Goal: Task Accomplishment & Management: Manage account settings

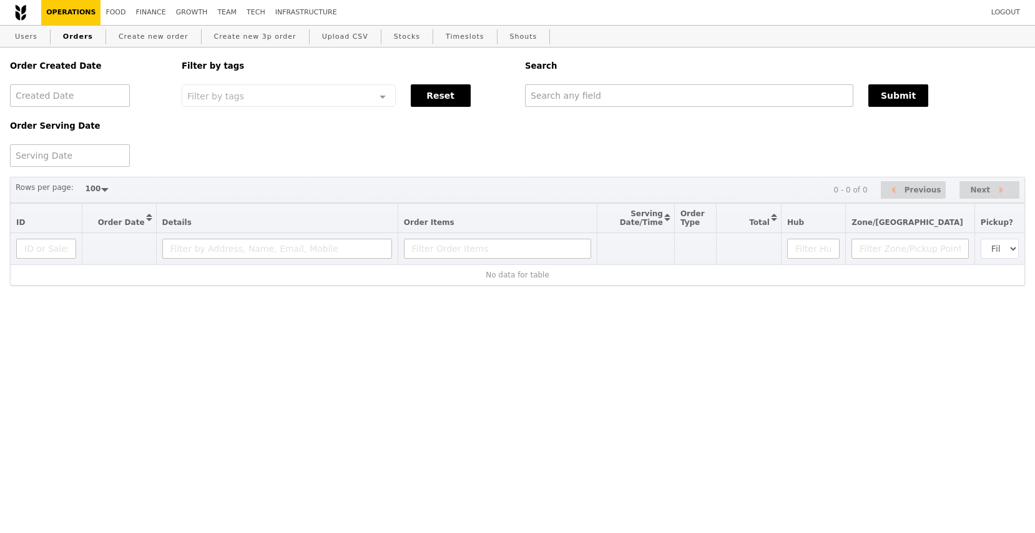
select select "100"
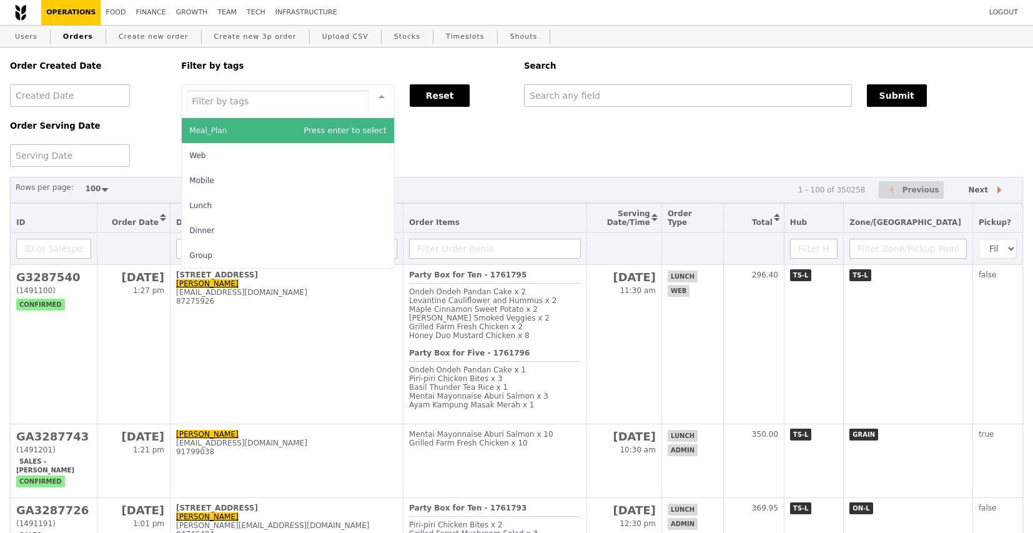
click at [288, 100] on div at bounding box center [288, 101] width 214 height 34
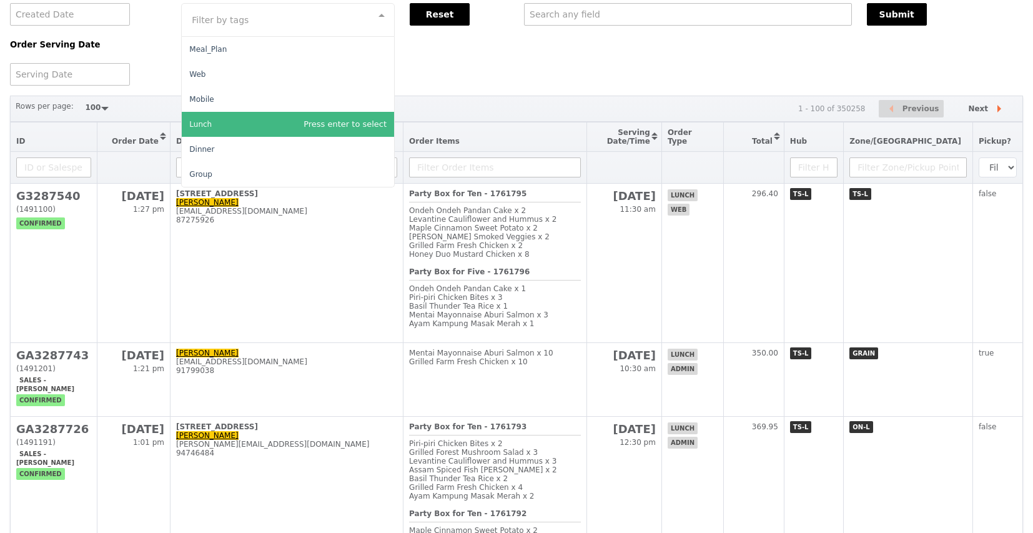
click at [147, 63] on div "Order Serving Date" at bounding box center [87, 55] width 171 height 59
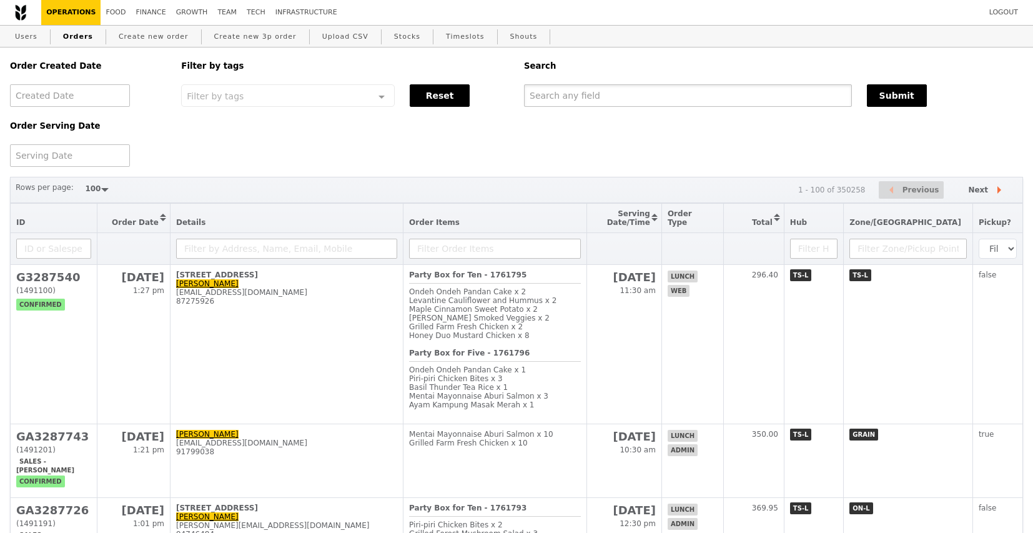
click at [608, 99] on input "text" at bounding box center [688, 95] width 328 height 22
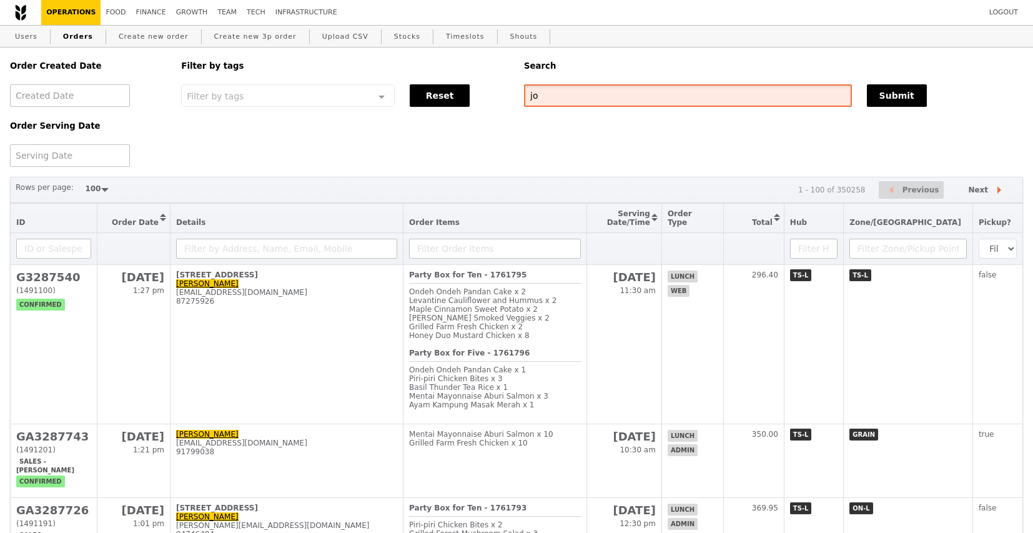
type input "j"
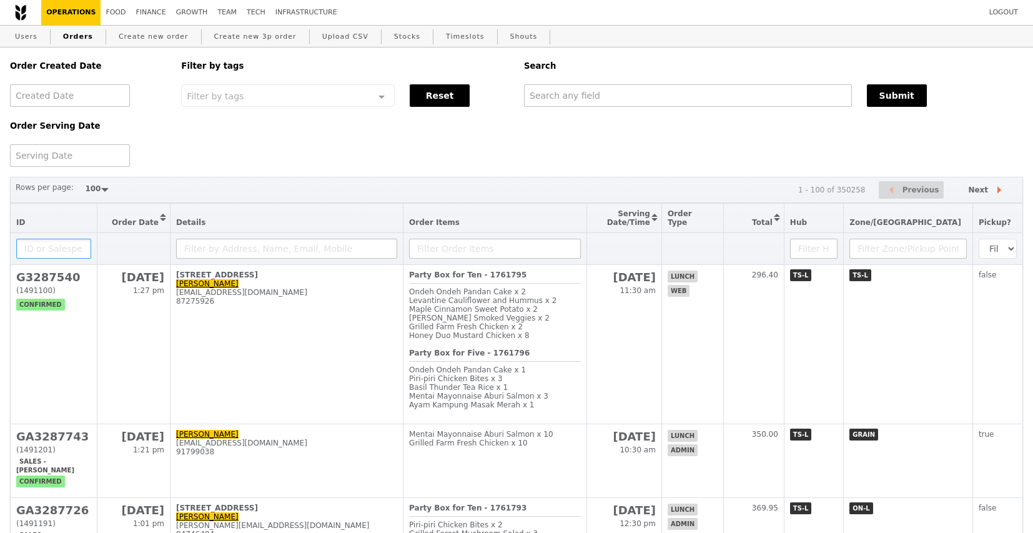
click at [53, 254] on input "text" at bounding box center [53, 249] width 75 height 20
type input "[PERSON_NAME]"
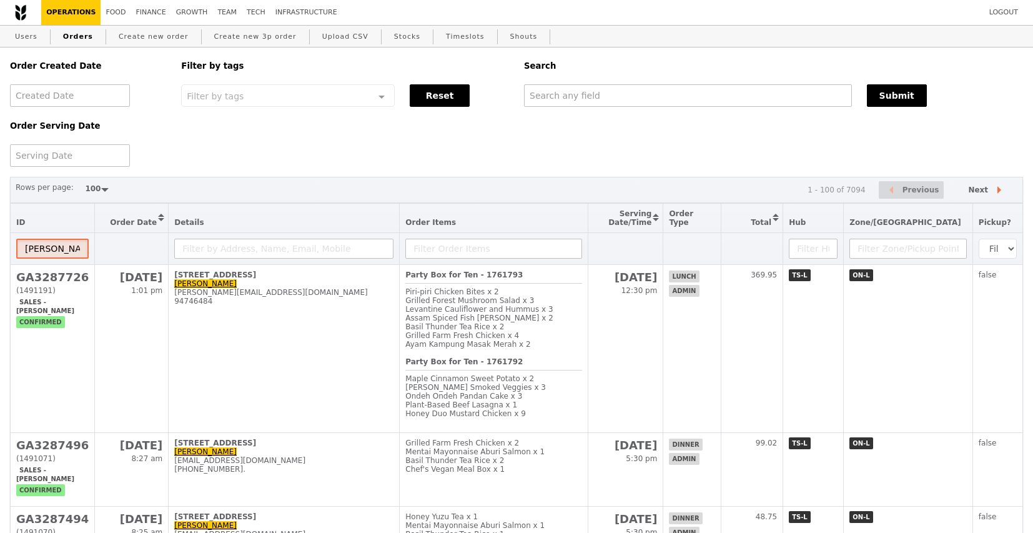
drag, startPoint x: 61, startPoint y: 252, endPoint x: -2, endPoint y: 252, distance: 63.1
click at [576, 157] on div "Order Created Date Order Serving Date Filter by tags Filter by tags Meal_Plan W…" at bounding box center [516, 106] width 1028 height 119
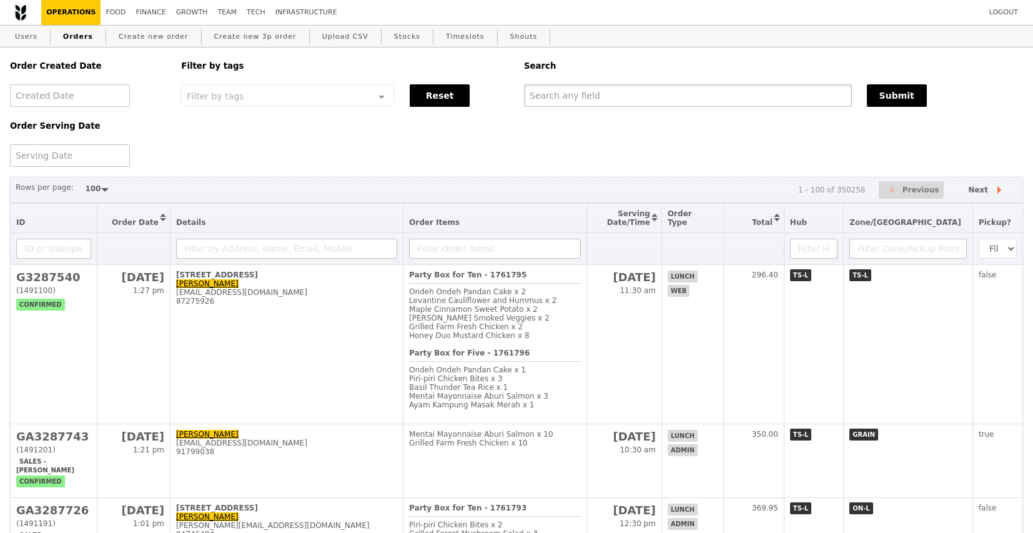
click at [588, 102] on input "text" at bounding box center [688, 95] width 328 height 22
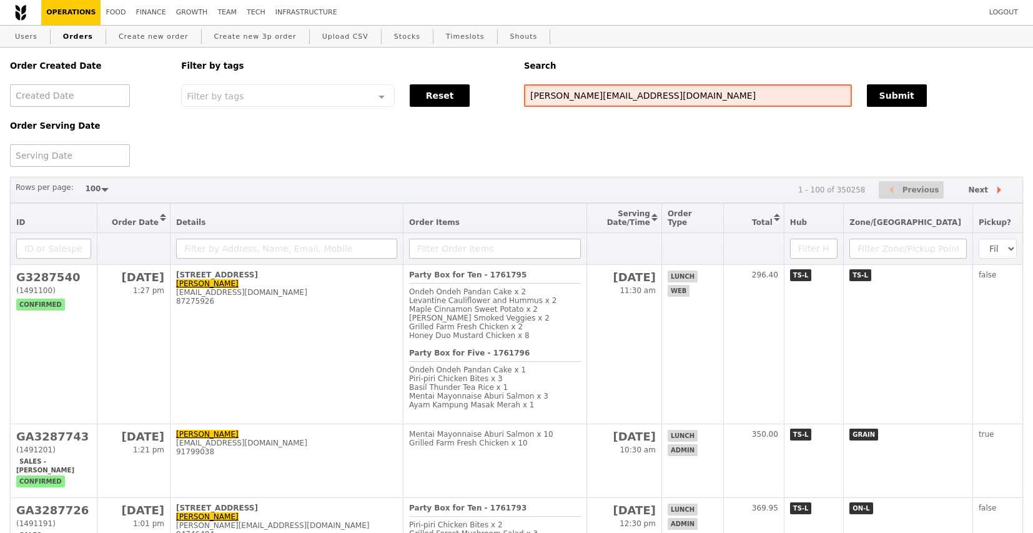
type input "[PERSON_NAME][EMAIL_ADDRESS][DOMAIN_NAME]"
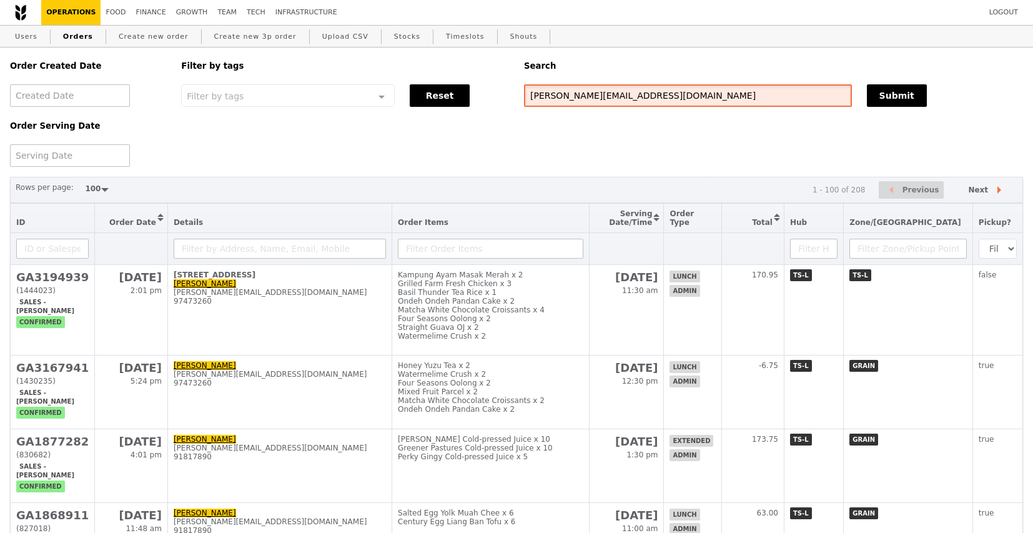
drag, startPoint x: 629, startPoint y: 100, endPoint x: 495, endPoint y: 94, distance: 133.8
click at [495, 95] on div "Order Created Date Order Serving Date Filter by tags Filter by tags Meal_Plan W…" at bounding box center [516, 106] width 1028 height 119
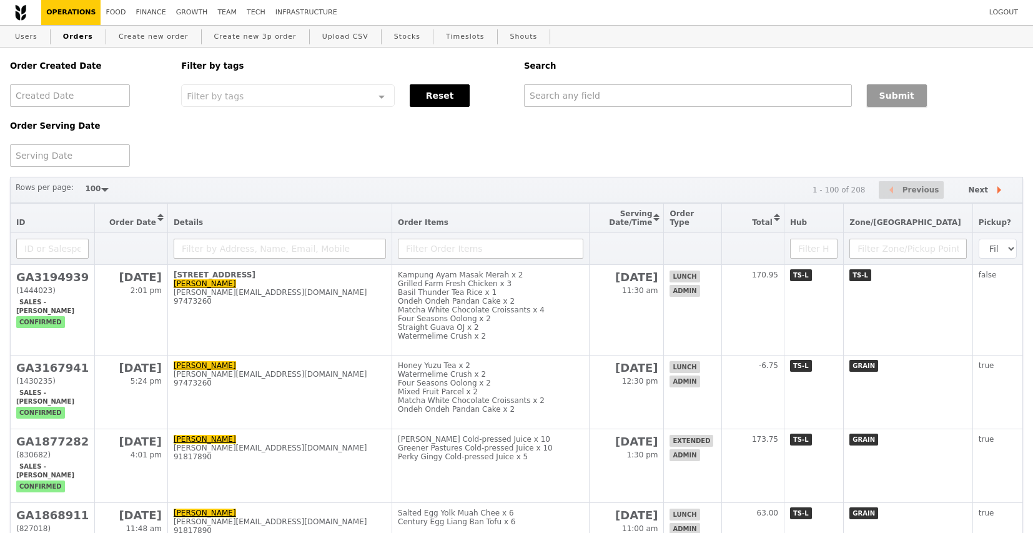
click at [899, 99] on button "Submit" at bounding box center [897, 95] width 60 height 22
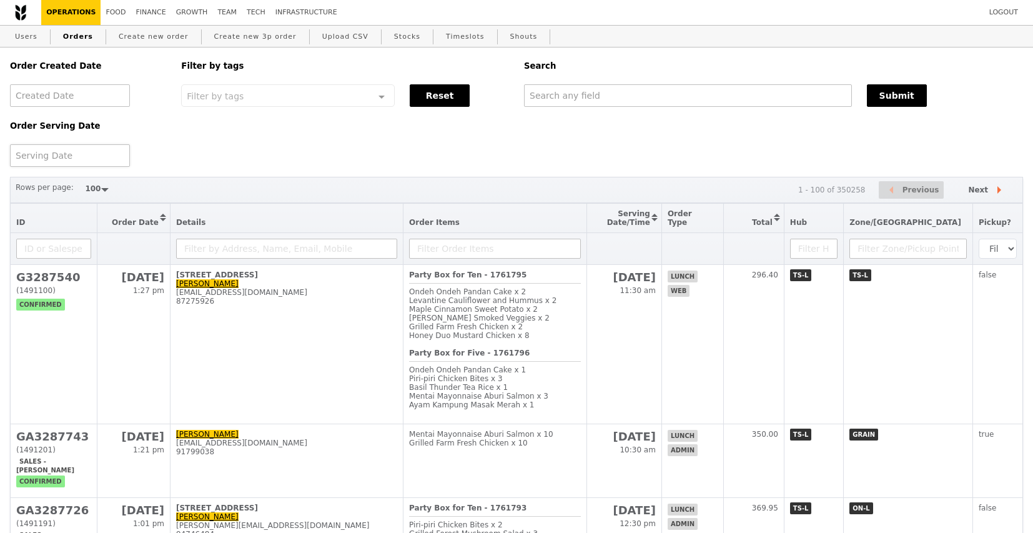
click at [68, 160] on div at bounding box center [70, 155] width 120 height 22
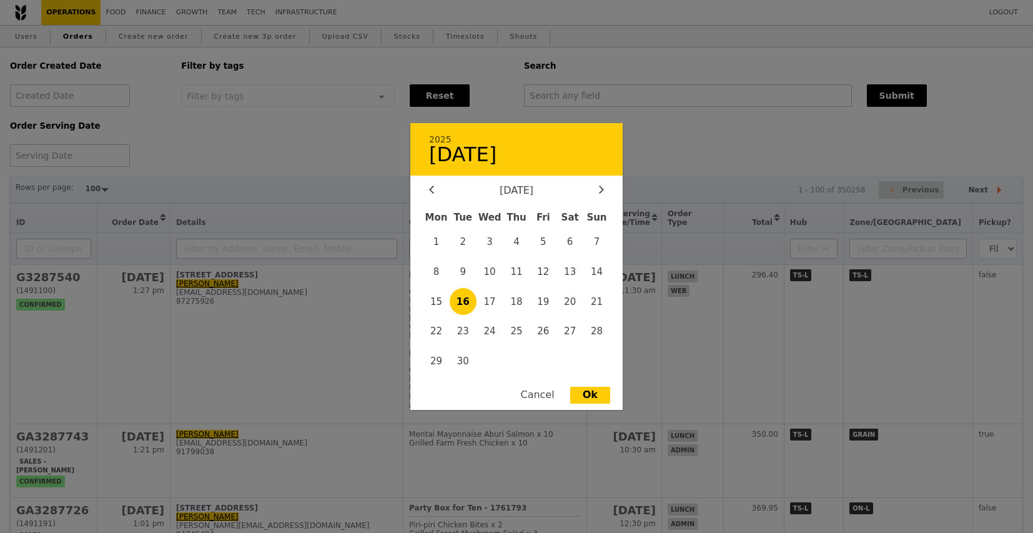
click at [543, 400] on div "Cancel" at bounding box center [537, 395] width 59 height 17
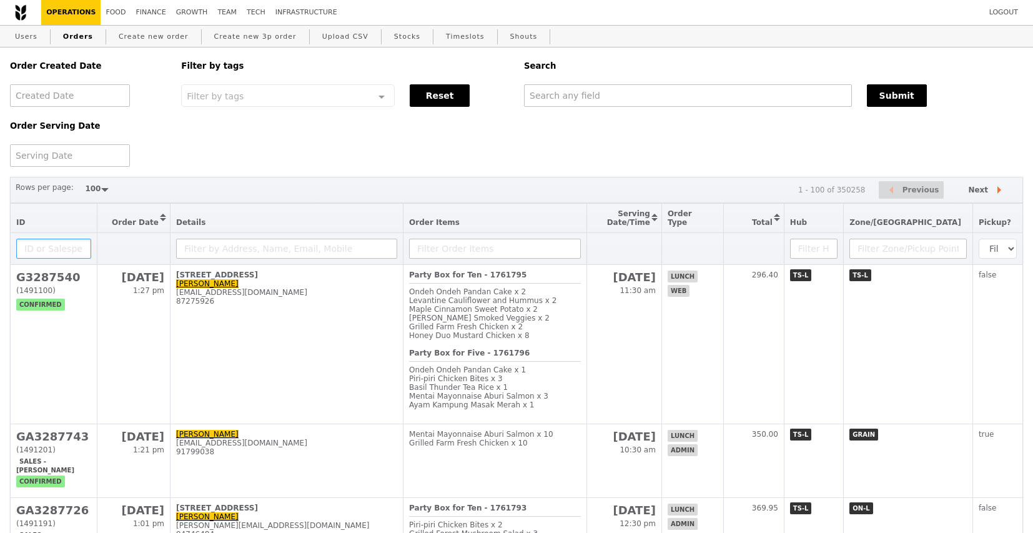
click at [51, 251] on input "text" at bounding box center [53, 249] width 75 height 20
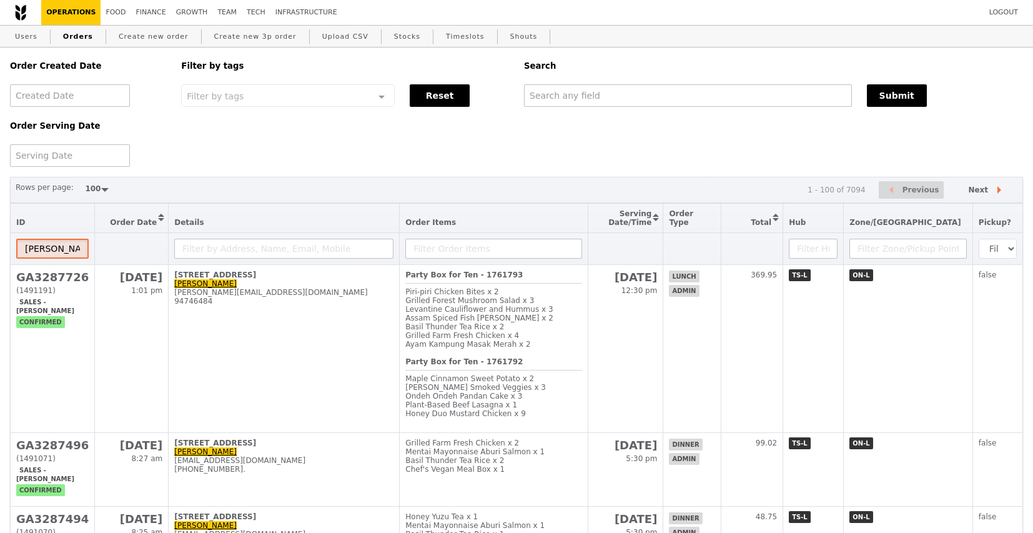
drag, startPoint x: 54, startPoint y: 255, endPoint x: -4, endPoint y: 255, distance: 58.7
type input "[PERSON_NAME]"
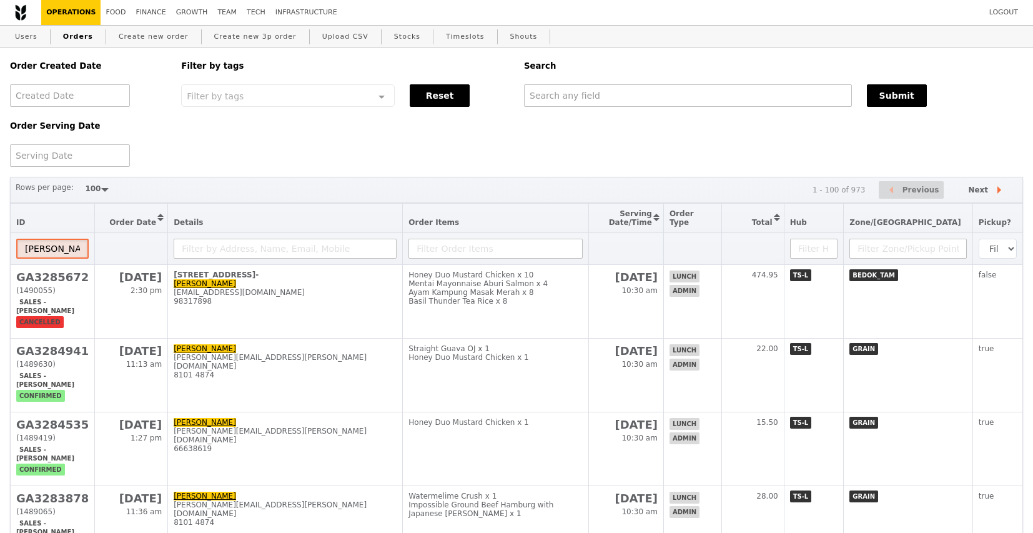
drag, startPoint x: 64, startPoint y: 254, endPoint x: -10, endPoint y: 254, distance: 74.3
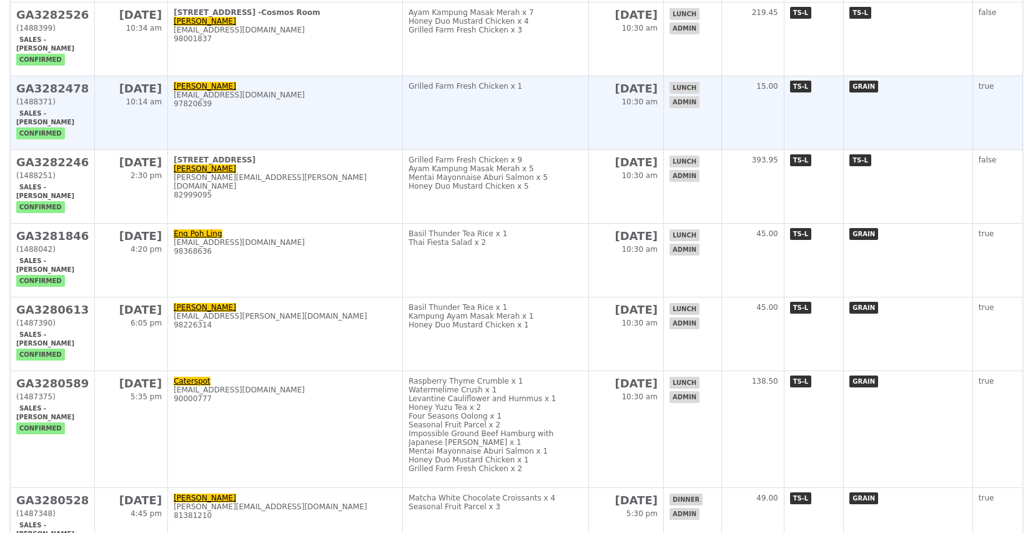
scroll to position [792, 0]
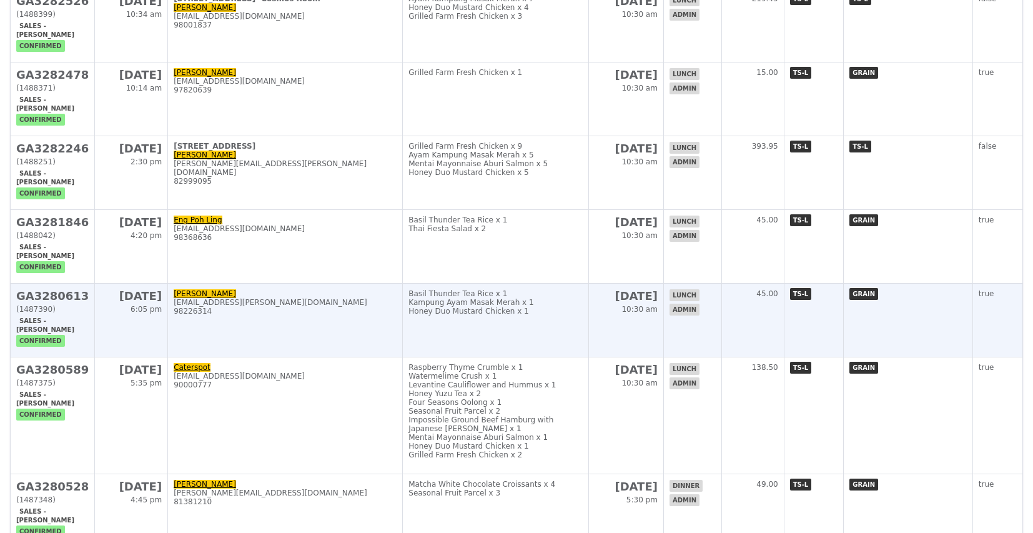
click at [229, 355] on td "Stelline Lee [EMAIL_ADDRESS][PERSON_NAME][DOMAIN_NAME] 98226314" at bounding box center [285, 321] width 235 height 74
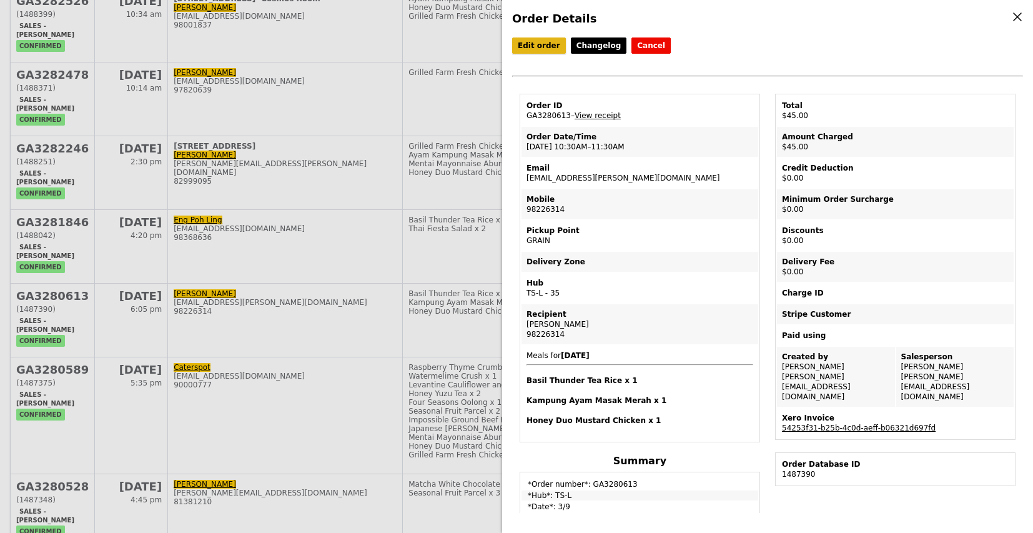
click at [530, 45] on link "Edit order" at bounding box center [539, 45] width 54 height 16
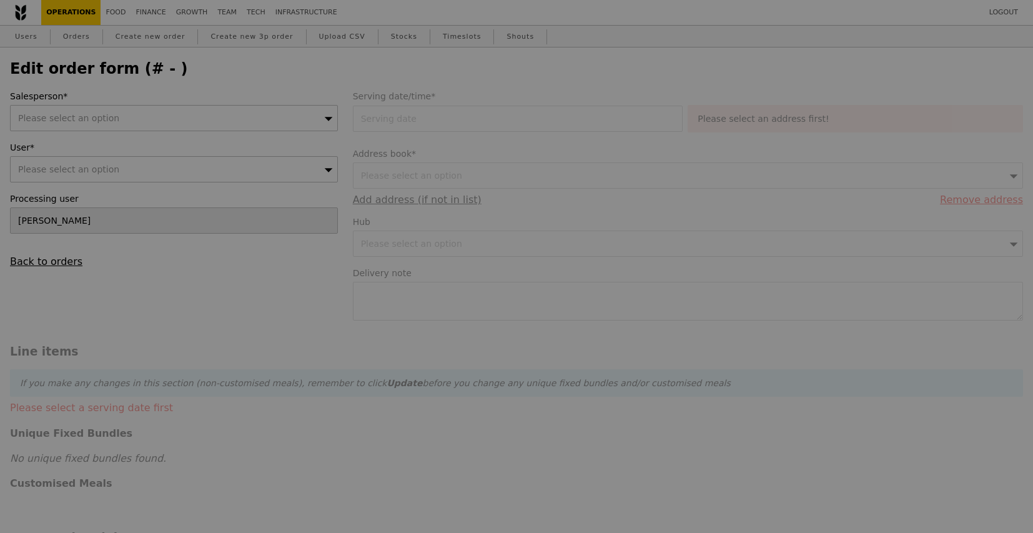
type input "[DATE]"
type textarea "Deliver with P7471"
type input "45.00"
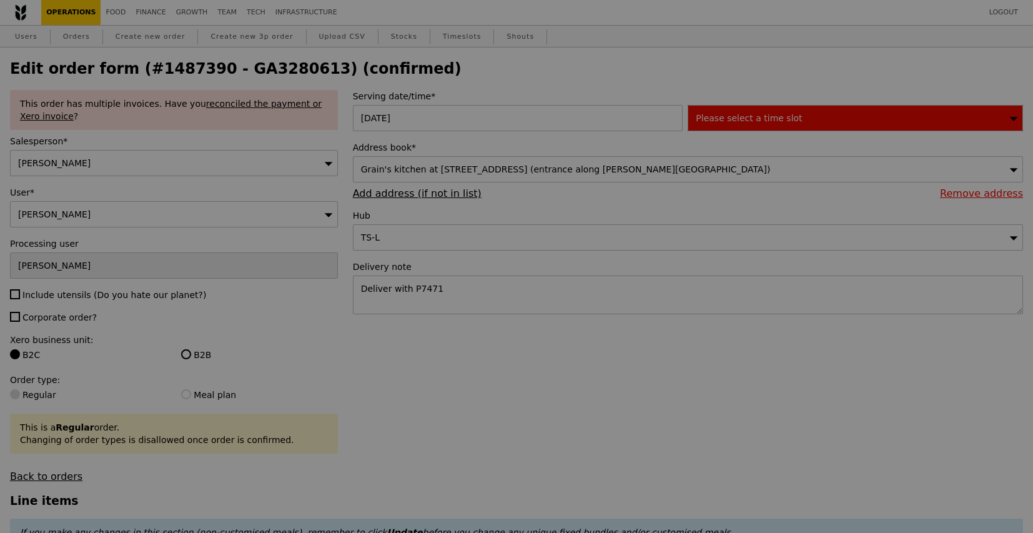
type input "1"
type input "2"
type input "Update"
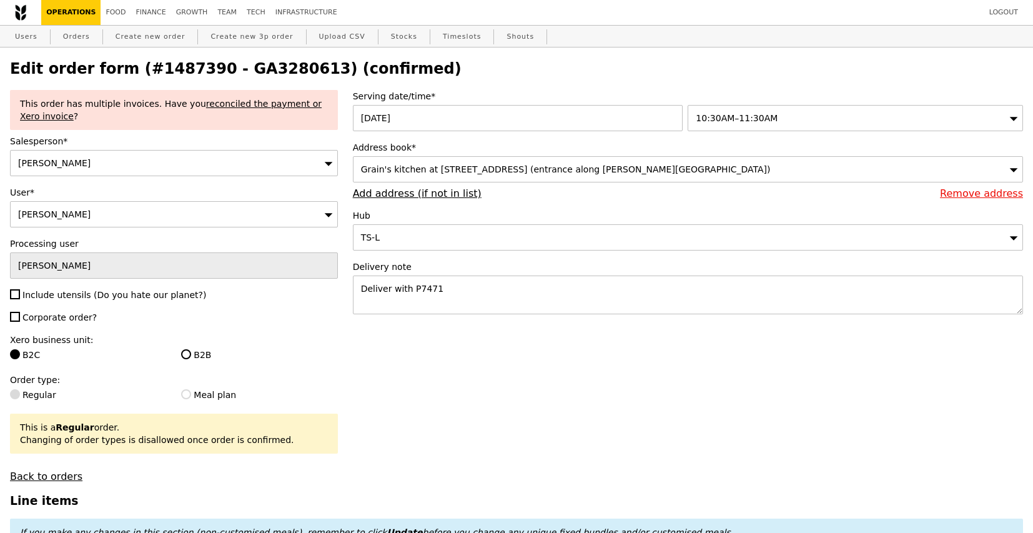
click at [292, 165] on div "[PERSON_NAME]" at bounding box center [174, 163] width 328 height 26
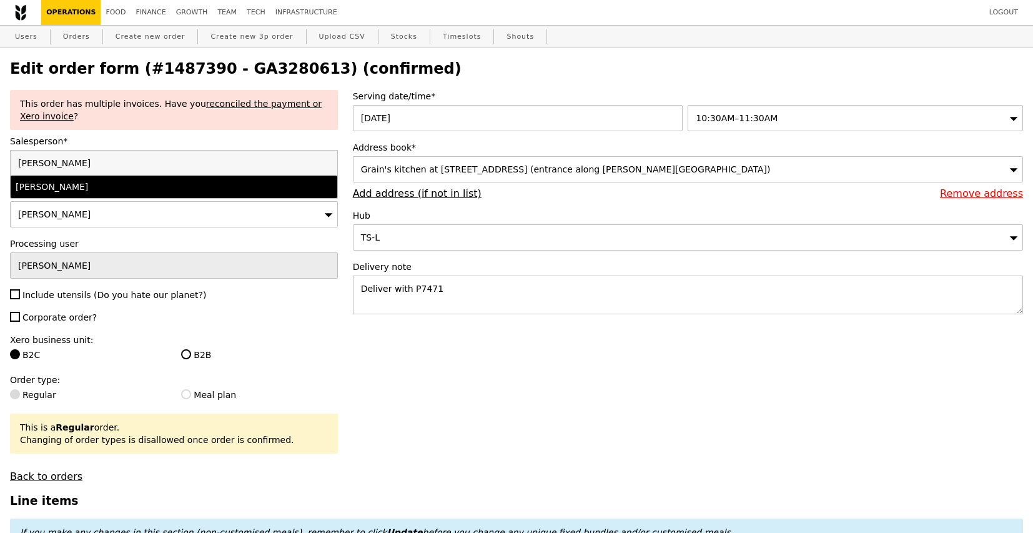
type input "[PERSON_NAME]"
click at [270, 188] on div "[PERSON_NAME]" at bounding box center [174, 186] width 317 height 12
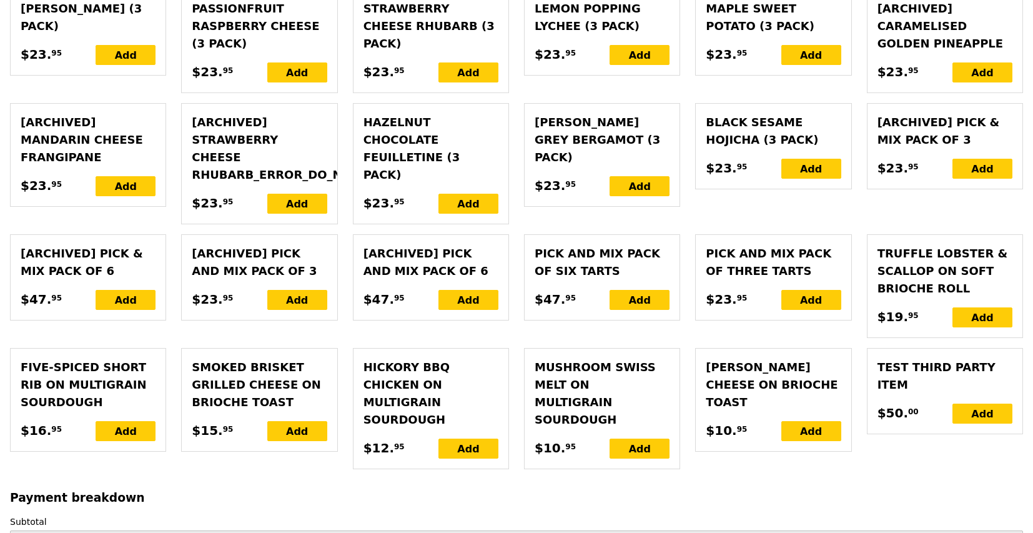
scroll to position [3071, 0]
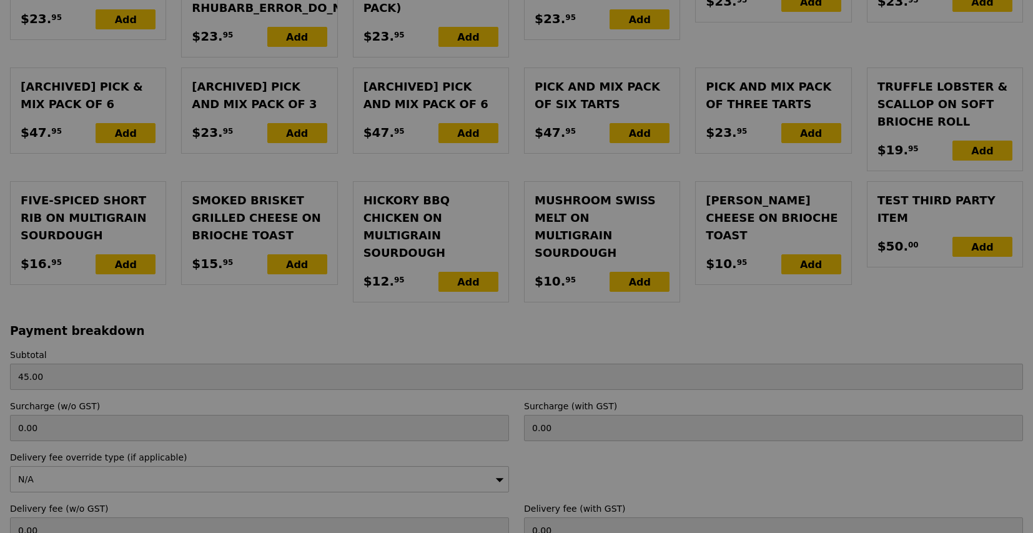
type input "Update"
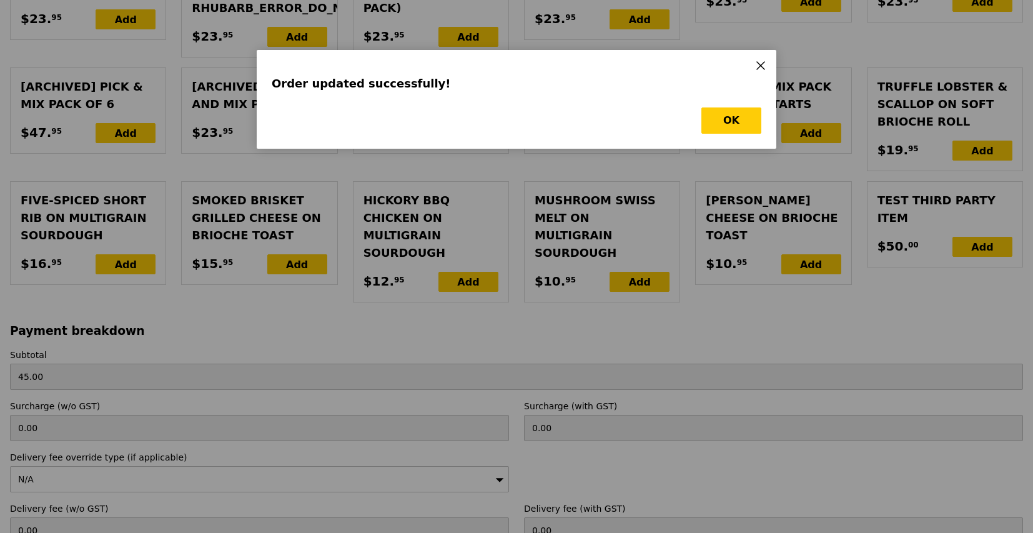
scroll to position [0, 0]
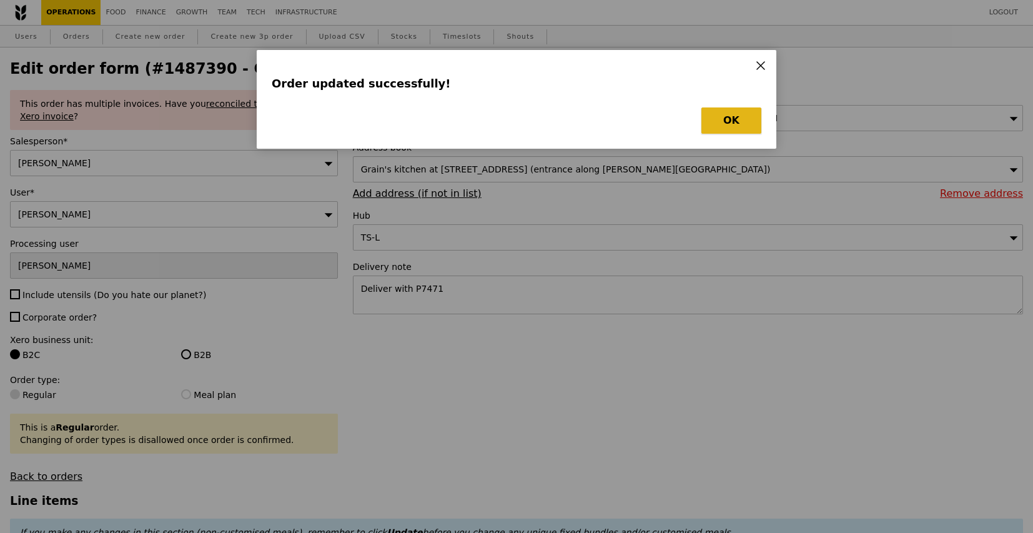
click at [726, 116] on button "OK" at bounding box center [731, 120] width 60 height 26
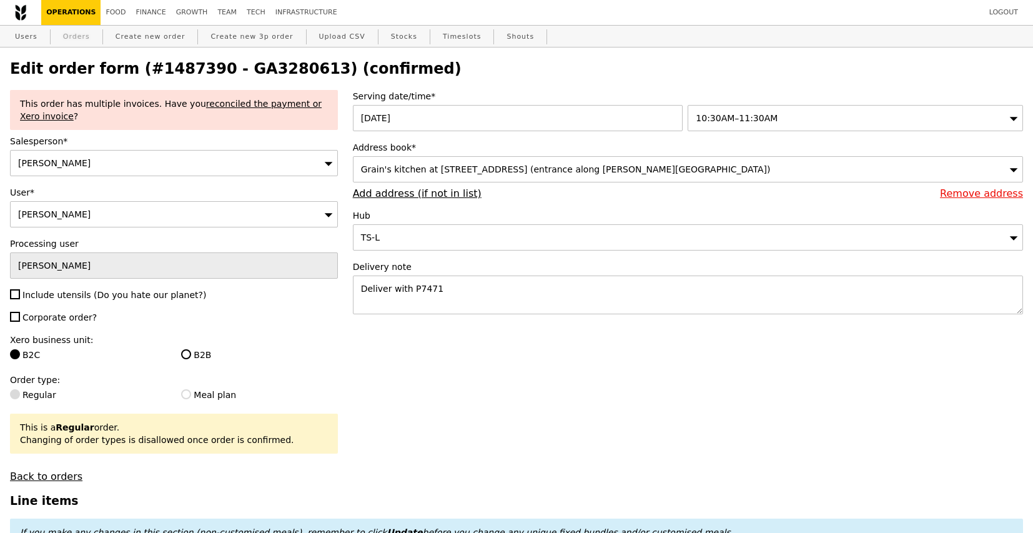
click at [77, 39] on link "Orders" at bounding box center [76, 37] width 37 height 22
select select "100"
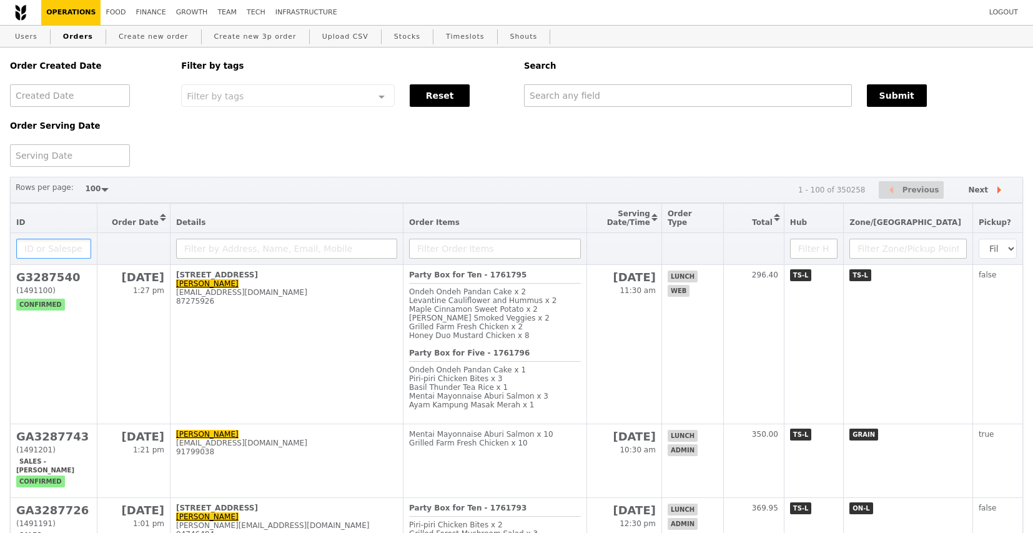
click at [62, 250] on input "text" at bounding box center [53, 249] width 75 height 20
type input "ke"
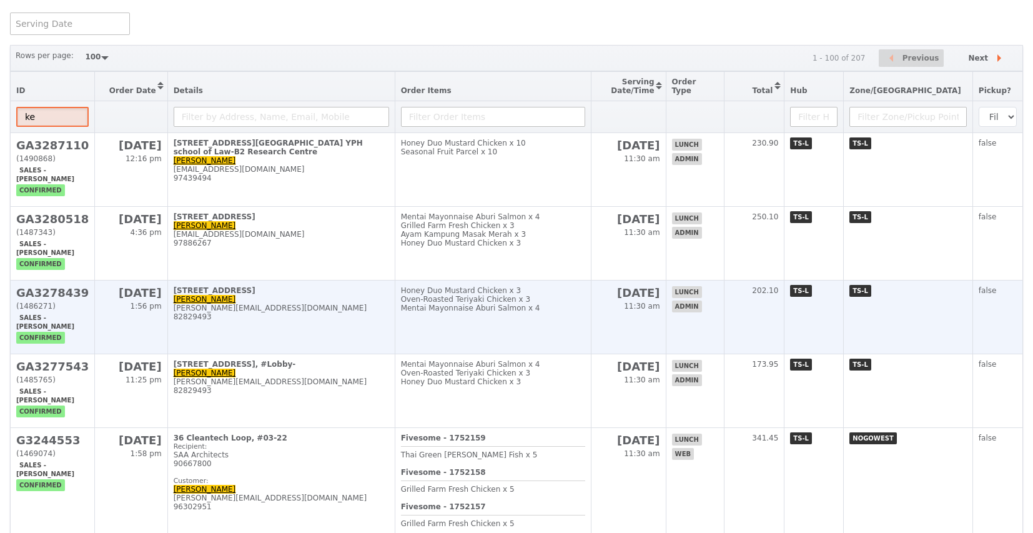
scroll to position [144, 0]
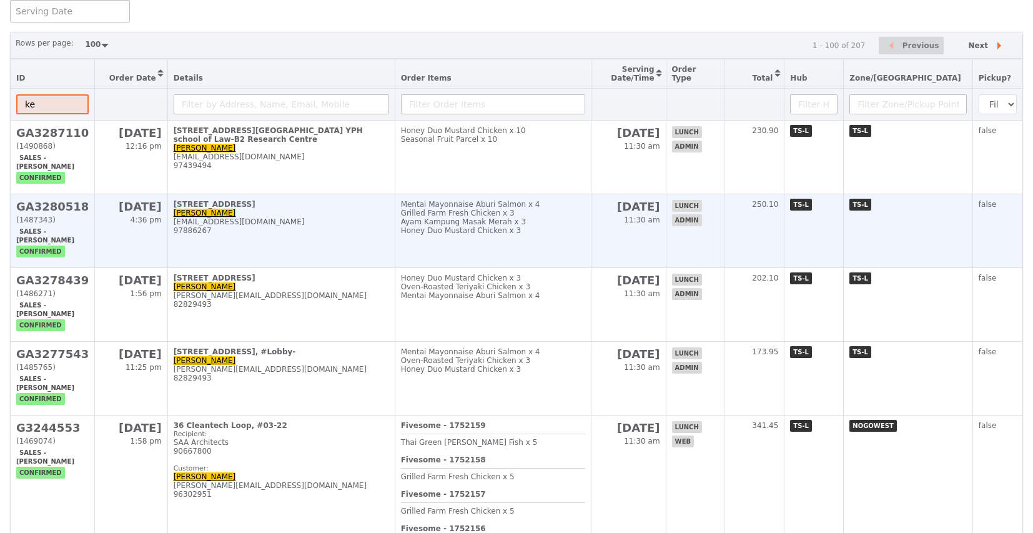
click at [128, 232] on td "[DATE] 4:36 pm" at bounding box center [131, 231] width 72 height 74
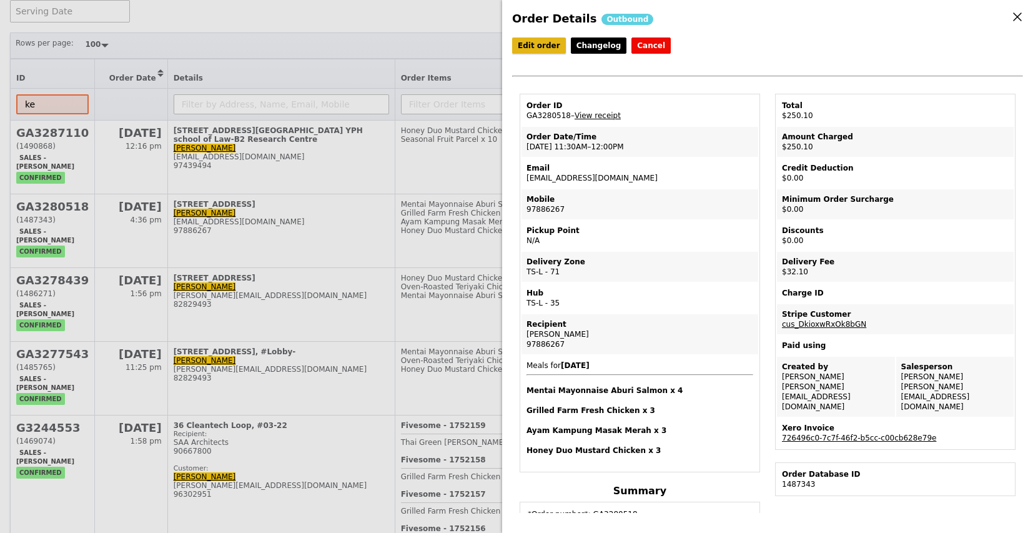
click at [550, 46] on link "Edit order" at bounding box center [539, 45] width 54 height 16
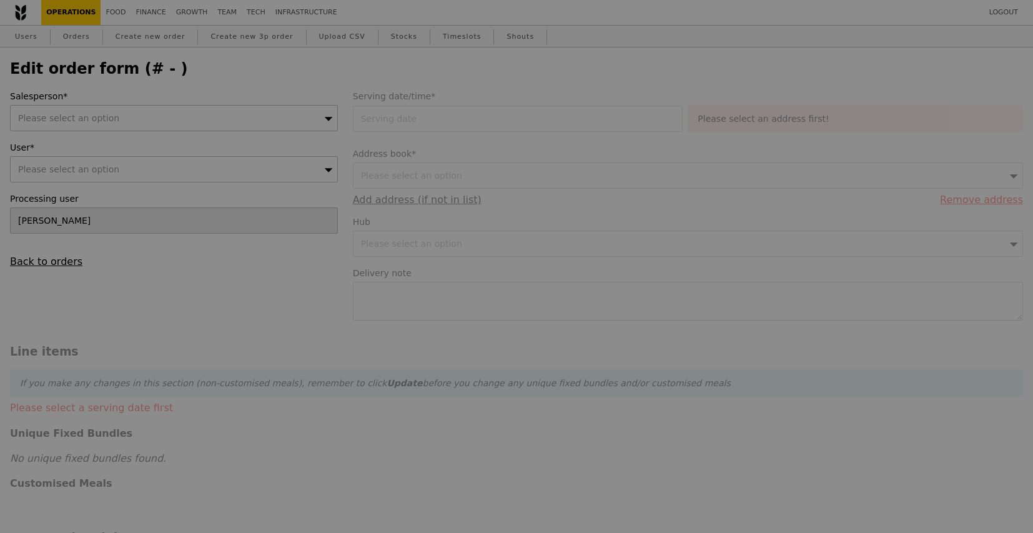
type input "[DATE]"
type textarea "Please call upon arrival."
type input "218.00"
type input "29.45"
type input "32.10"
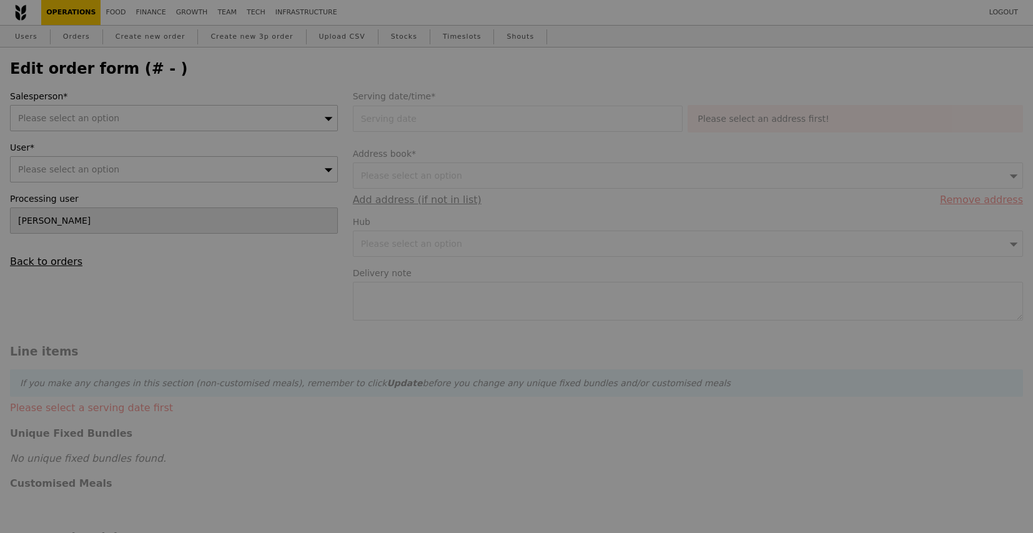
type input "250.10"
checkbox input "true"
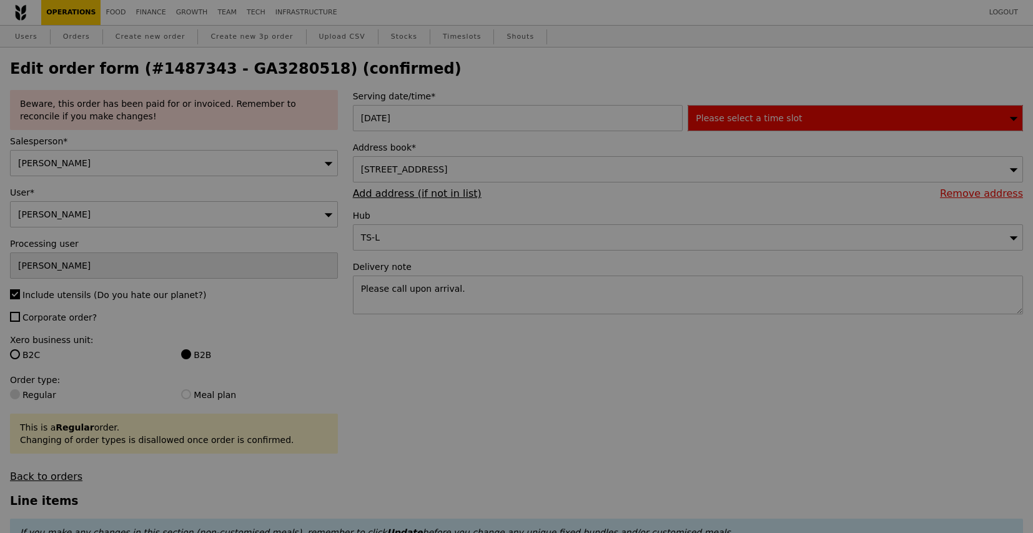
type input "2"
type input "0"
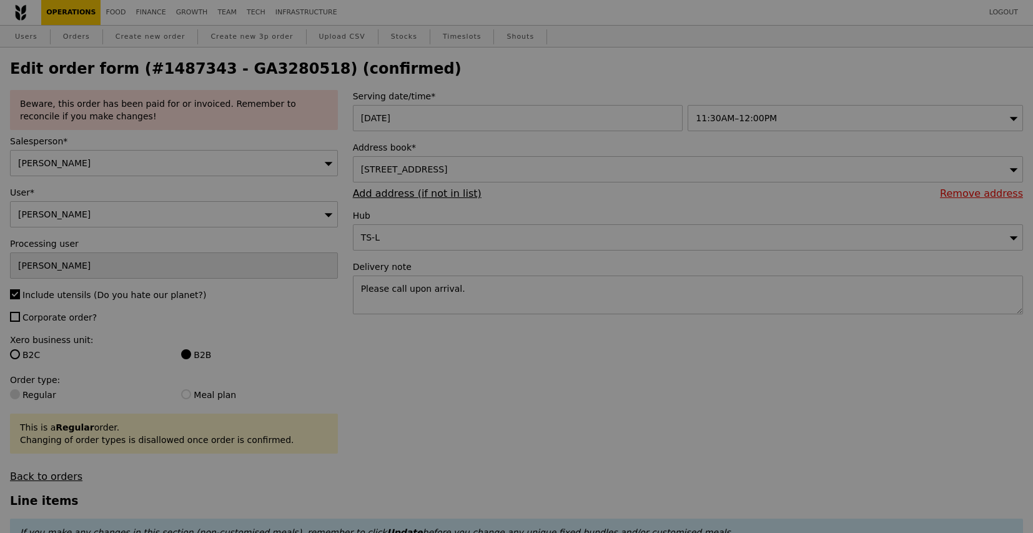
select select "100"
